Goal: Use online tool/utility: Utilize a website feature to perform a specific function

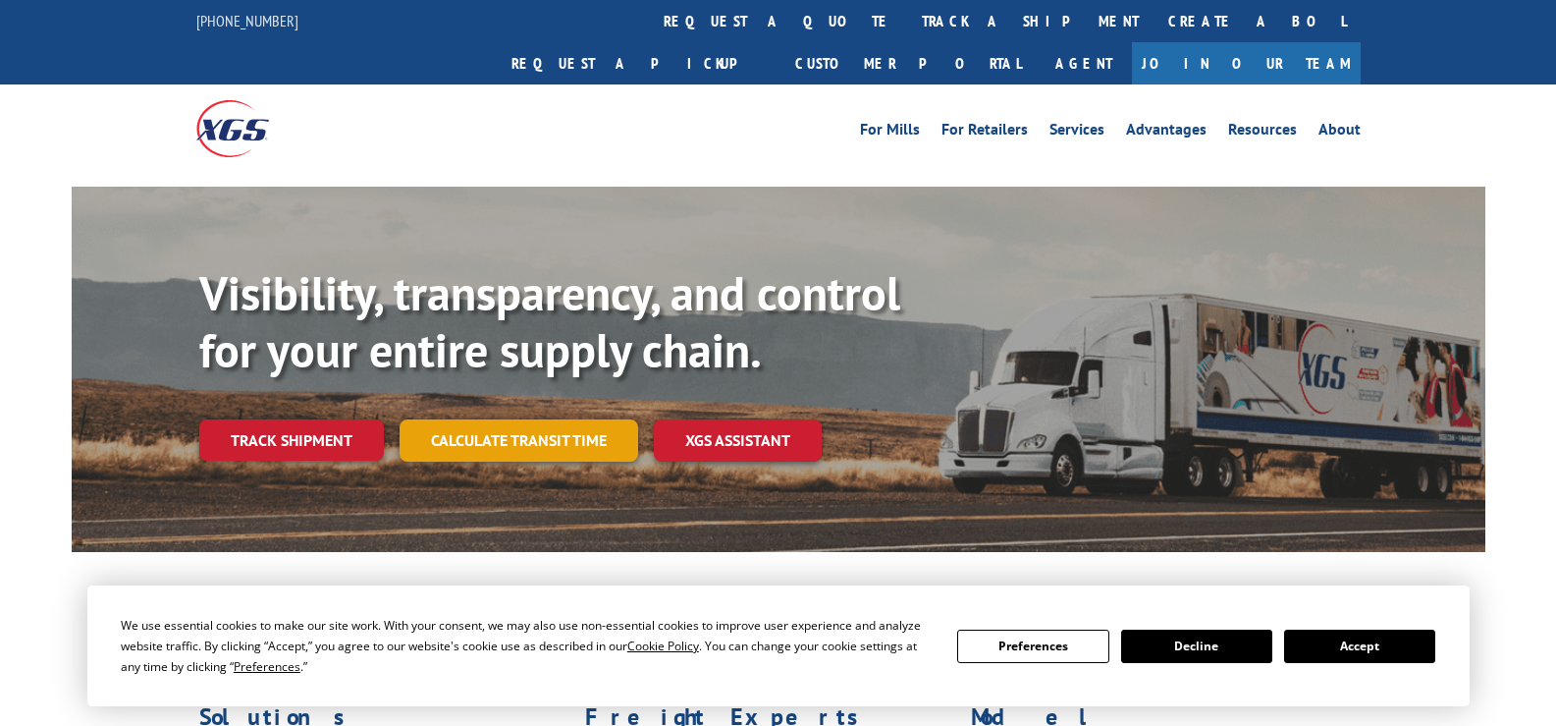
click at [521, 419] on link "Calculate transit time" at bounding box center [519, 440] width 239 height 42
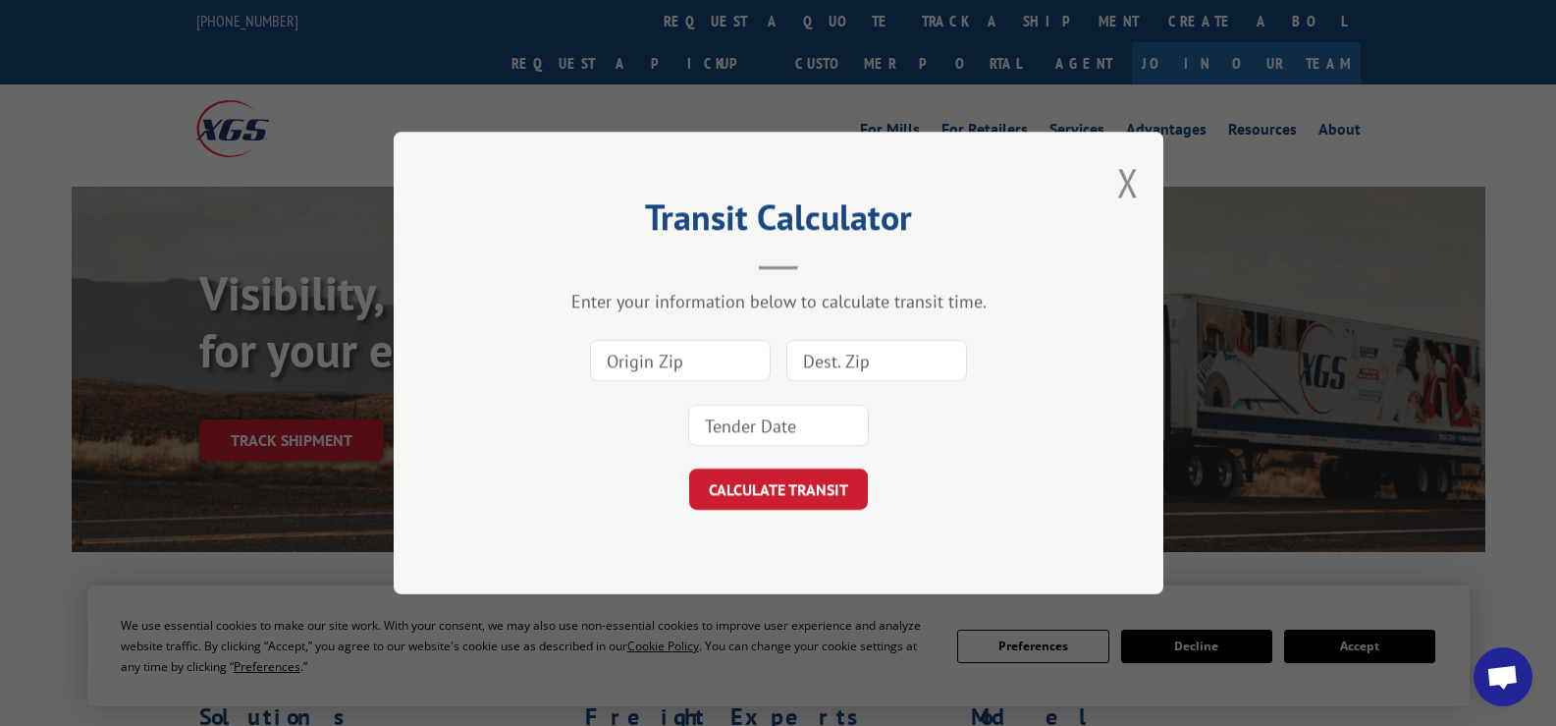
click at [688, 366] on input at bounding box center [680, 360] width 181 height 41
type input "30720"
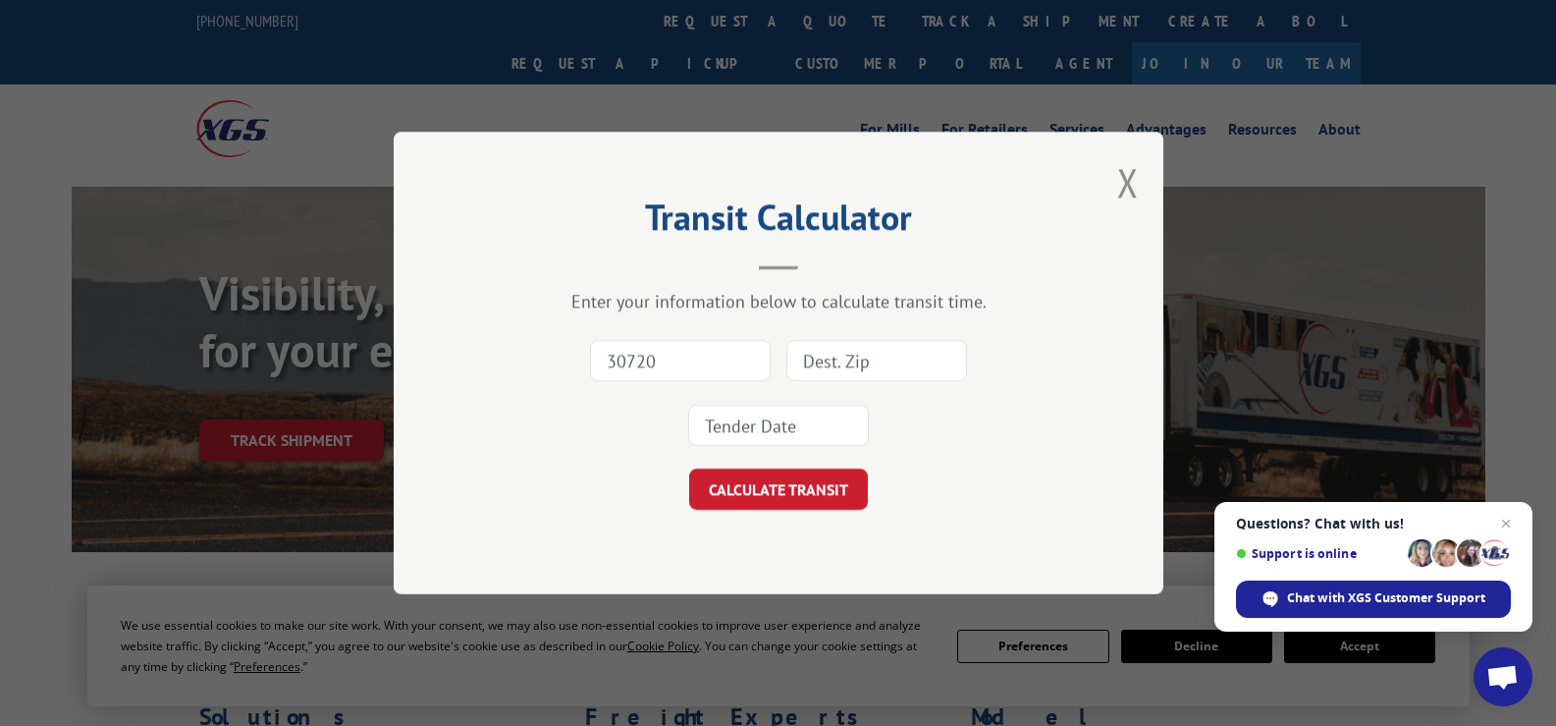
click at [843, 351] on input at bounding box center [876, 360] width 181 height 41
type input "80120"
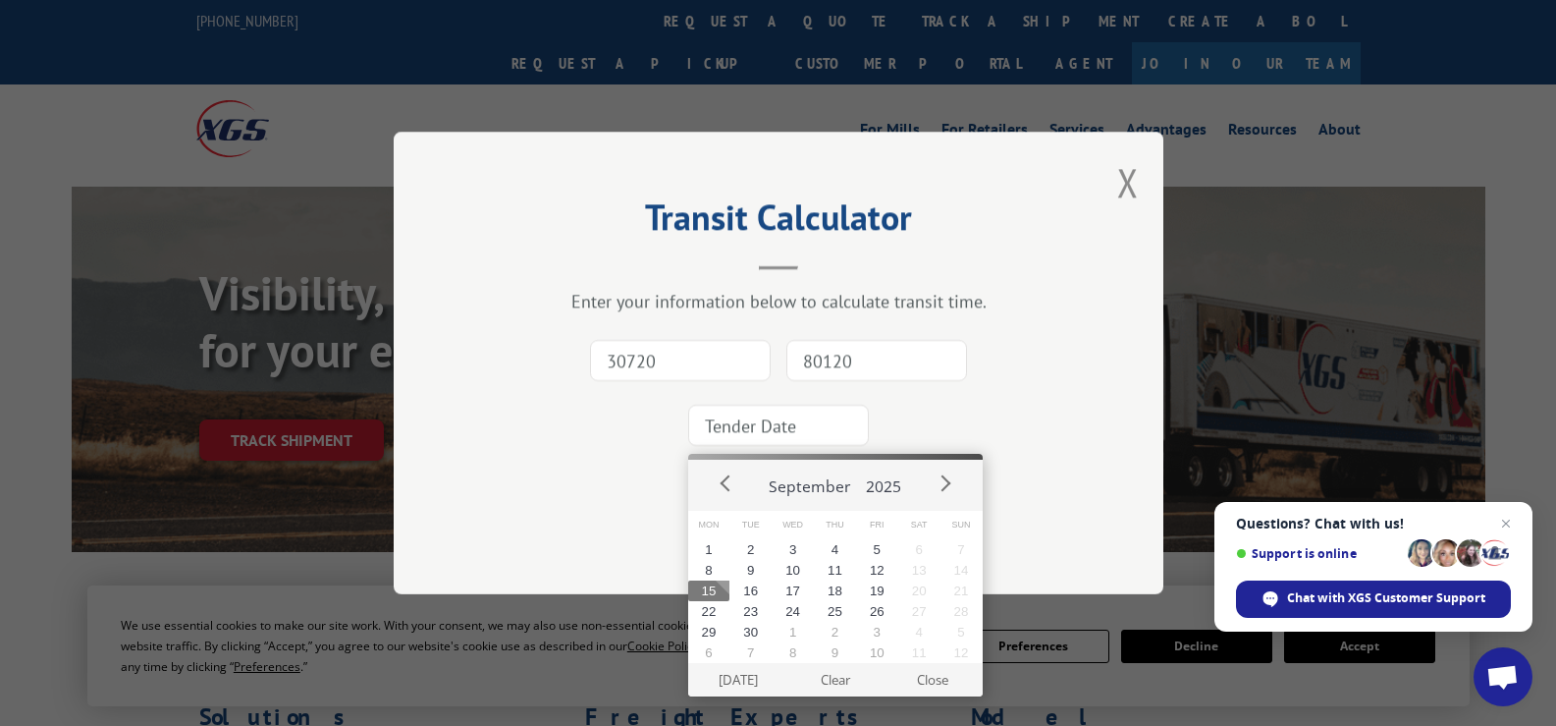
click at [786, 414] on input at bounding box center [778, 425] width 181 height 41
click at [744, 593] on button "16" at bounding box center [751, 590] width 42 height 21
type input "[DATE]"
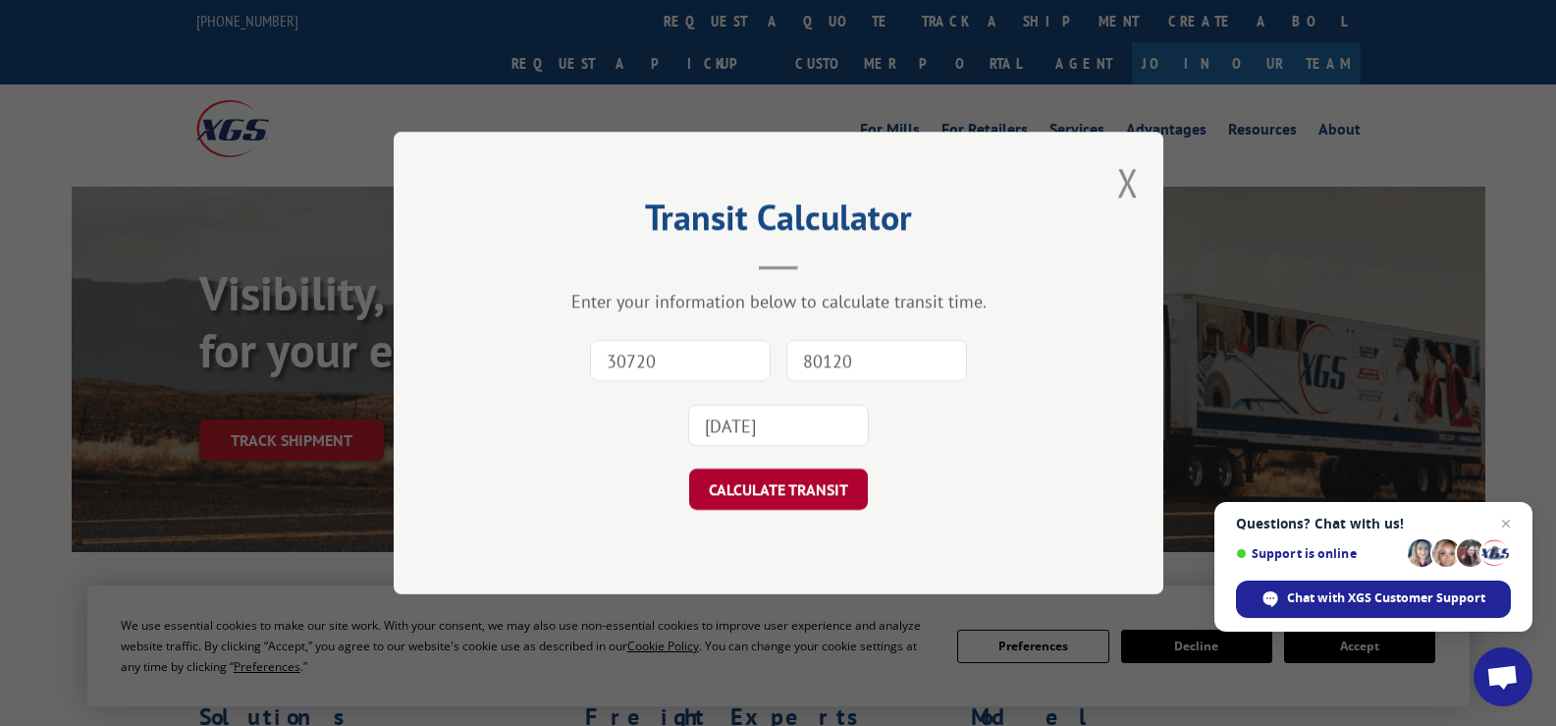
click at [769, 480] on button "CALCULATE TRANSIT" at bounding box center [778, 488] width 179 height 41
